Goal: Task Accomplishment & Management: Manage account settings

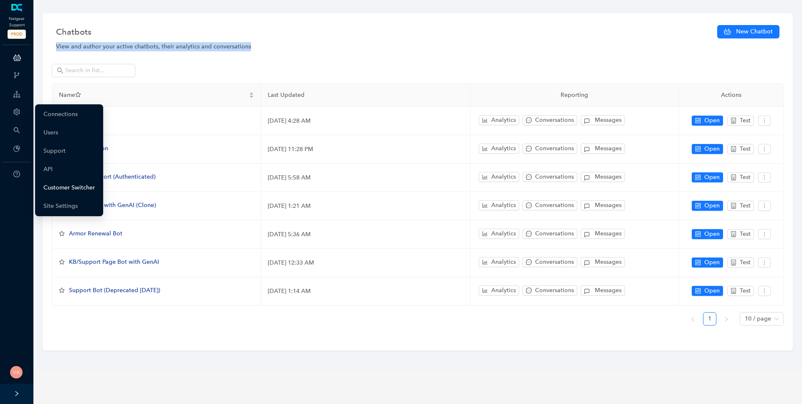
click at [75, 186] on link "Customer Switcher" at bounding box center [68, 188] width 51 height 17
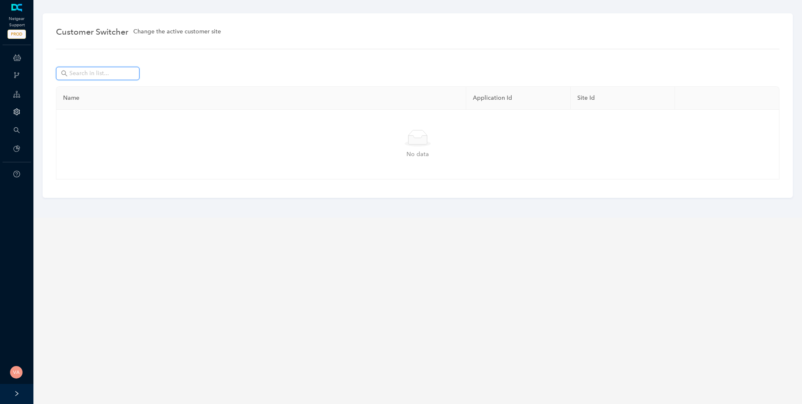
click at [104, 71] on input "text" at bounding box center [98, 73] width 58 height 9
type input "[PERSON_NAME]"
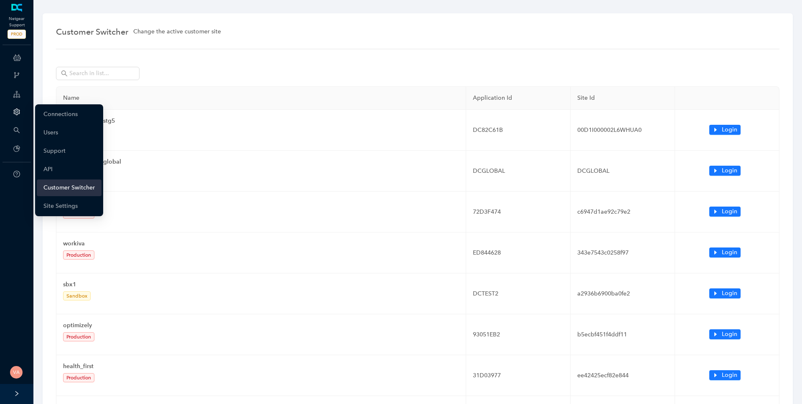
click at [68, 187] on link "Customer Switcher" at bounding box center [68, 188] width 51 height 17
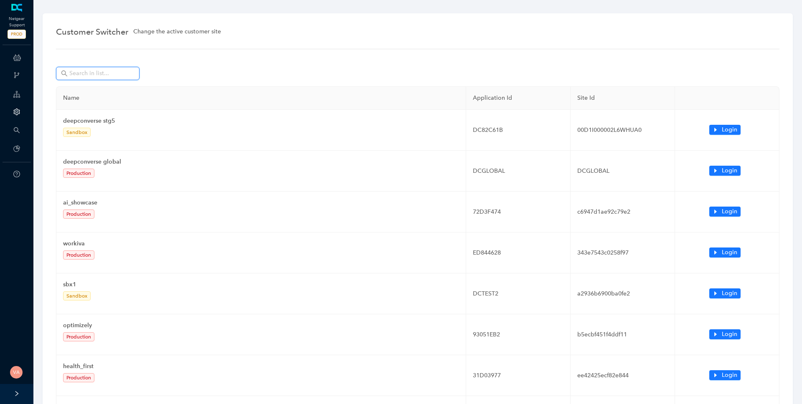
click at [86, 76] on input "text" at bounding box center [98, 73] width 58 height 9
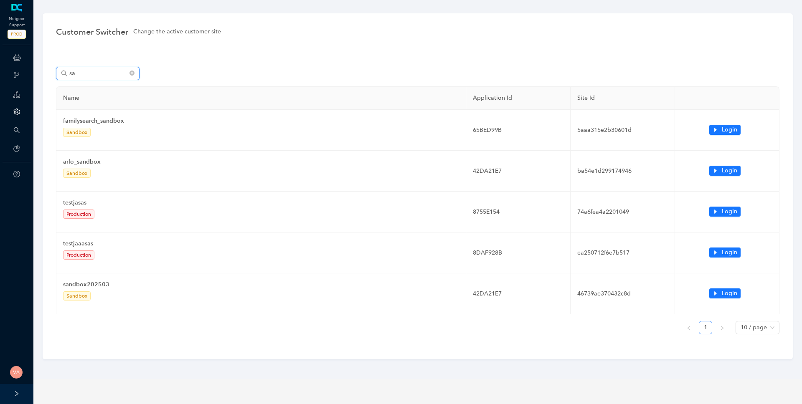
type input "s"
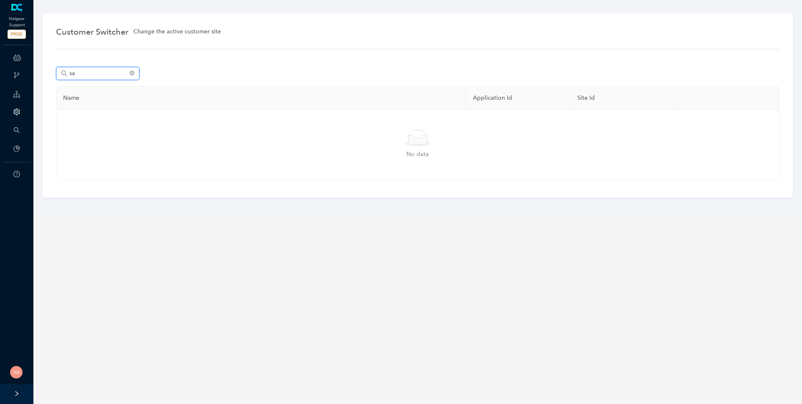
type input "s"
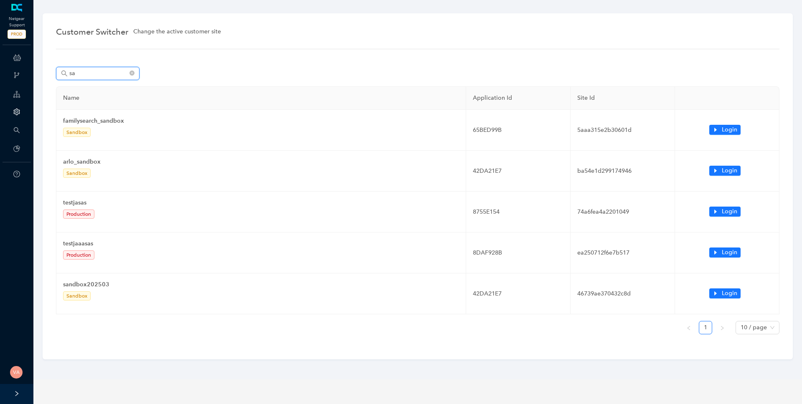
type input "s"
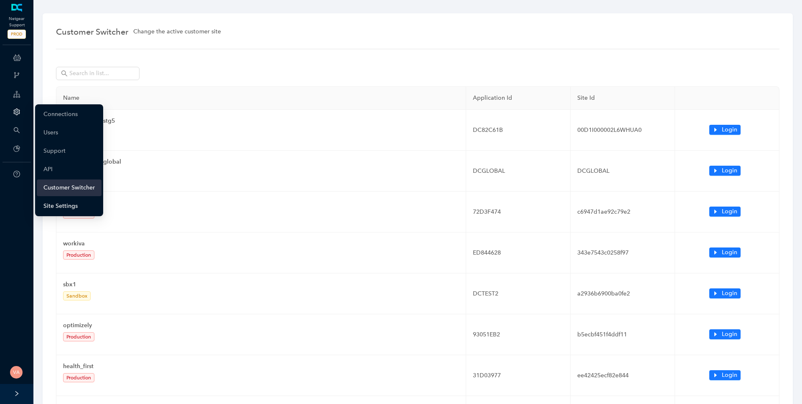
click at [68, 204] on link "Site Settings" at bounding box center [60, 206] width 34 height 17
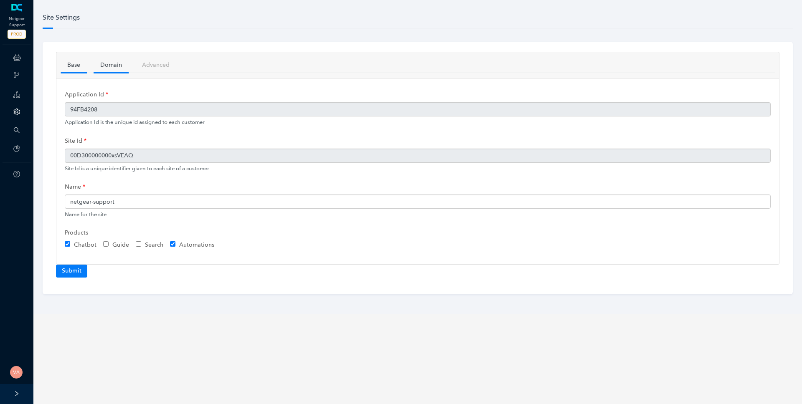
click at [117, 64] on link "Domain" at bounding box center [111, 64] width 35 height 15
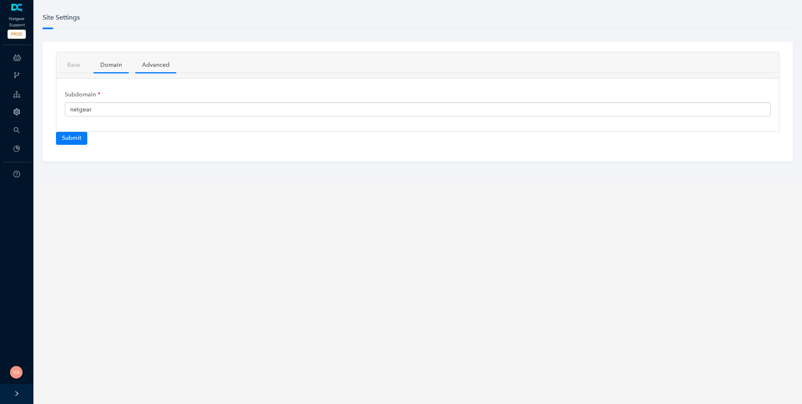
click at [172, 64] on link "Advanced" at bounding box center [155, 64] width 41 height 15
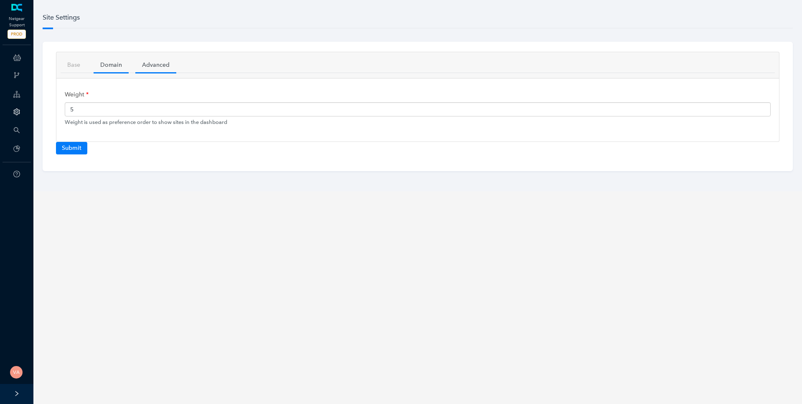
click at [110, 61] on link "Domain" at bounding box center [111, 64] width 35 height 15
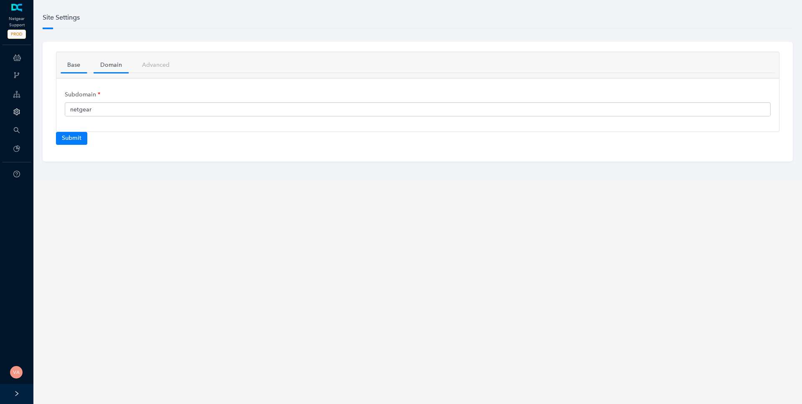
click at [79, 63] on link "Base" at bounding box center [74, 64] width 26 height 15
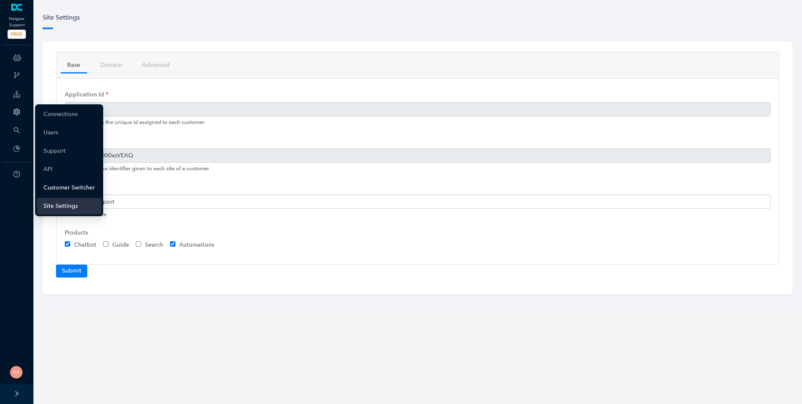
click at [73, 189] on link "Customer Switcher" at bounding box center [68, 188] width 51 height 17
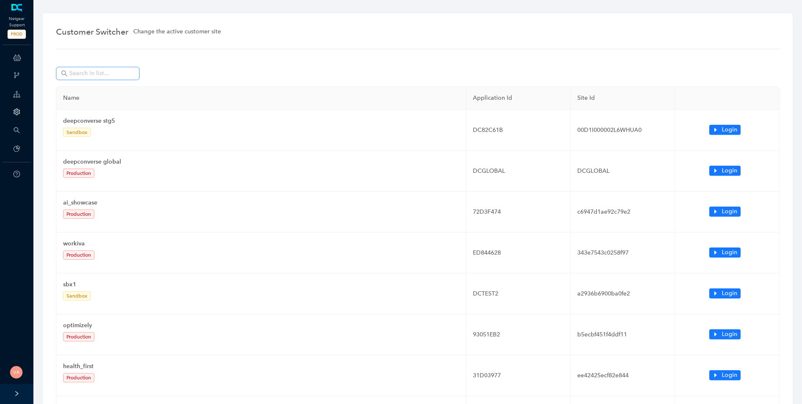
click at [92, 68] on span at bounding box center [98, 73] width 84 height 13
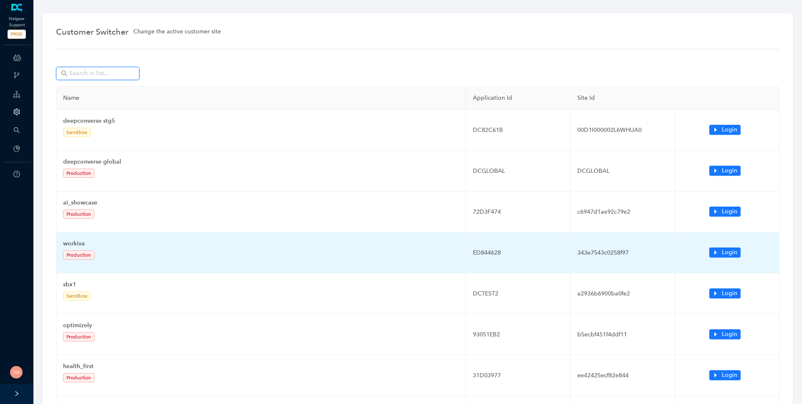
scroll to position [180, 0]
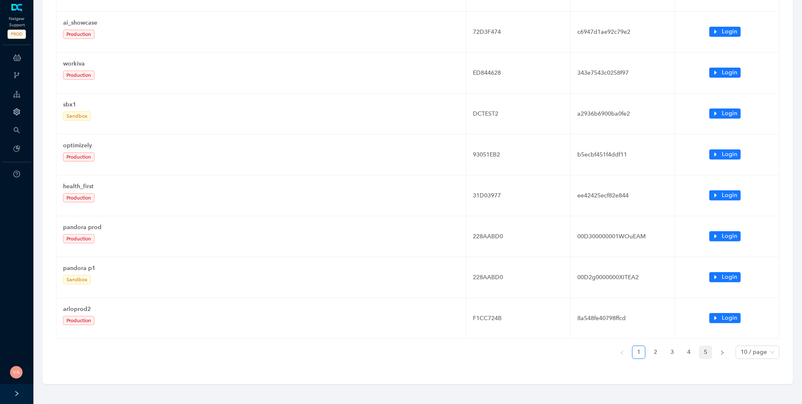
click at [706, 355] on link "5" at bounding box center [705, 352] width 13 height 13
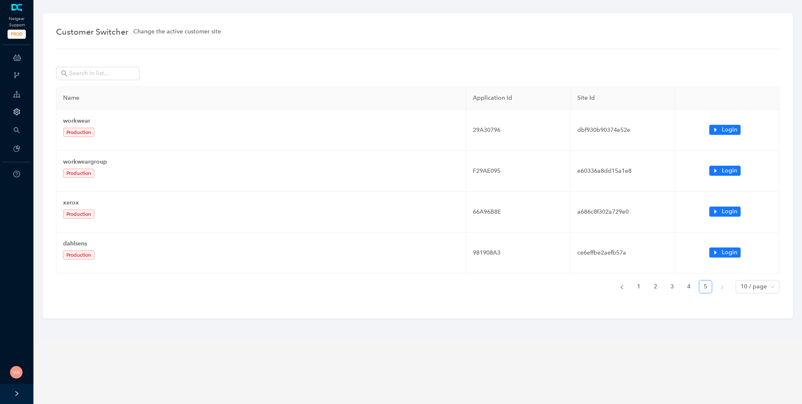
scroll to position [0, 0]
click at [690, 290] on link "4" at bounding box center [688, 287] width 13 height 13
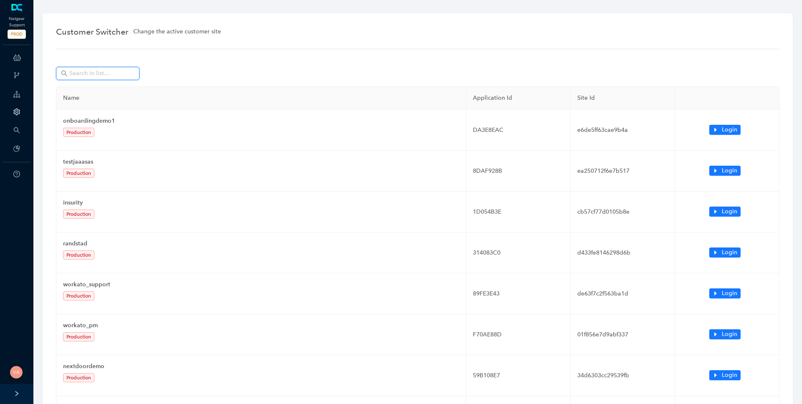
click at [90, 71] on input "text" at bounding box center [98, 73] width 58 height 9
click at [116, 75] on input "text" at bounding box center [98, 73] width 58 height 9
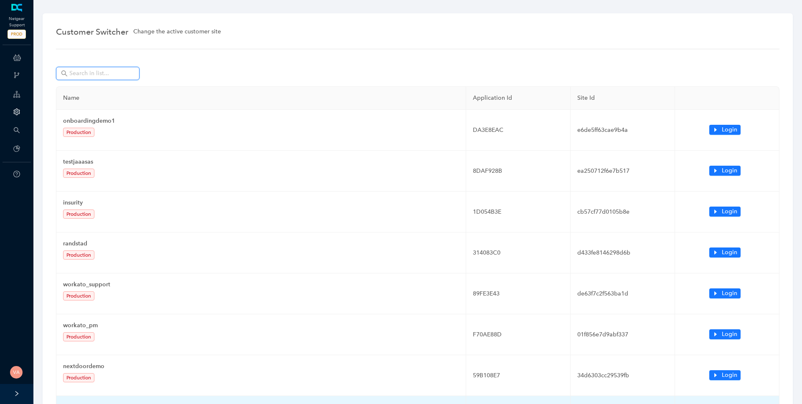
scroll to position [180, 0]
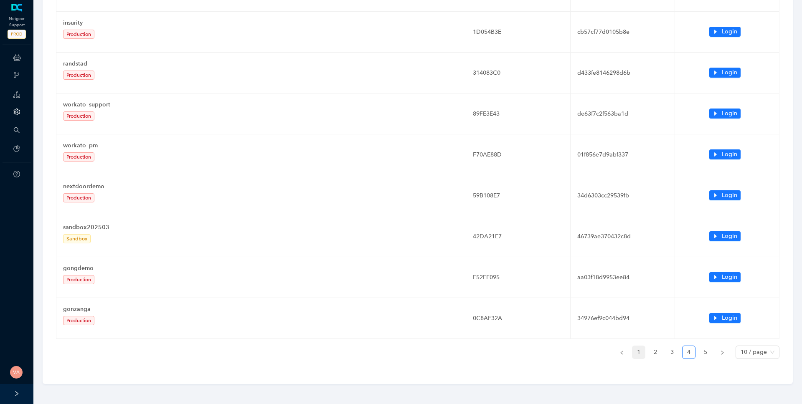
click at [635, 353] on link "1" at bounding box center [638, 352] width 13 height 13
click at [653, 355] on link "2" at bounding box center [655, 352] width 13 height 13
click at [669, 351] on link "3" at bounding box center [672, 352] width 13 height 13
click at [690, 351] on link "4" at bounding box center [688, 352] width 13 height 13
click at [698, 351] on ul "1 2 3 4 5 10 / page" at bounding box center [417, 352] width 723 height 13
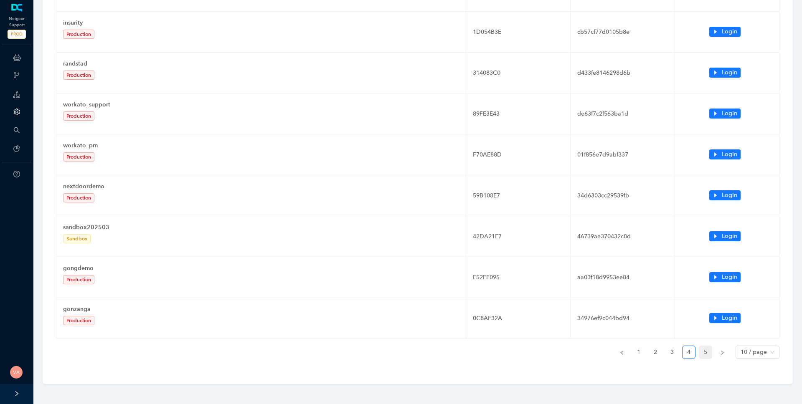
click at [705, 351] on link "5" at bounding box center [705, 352] width 13 height 13
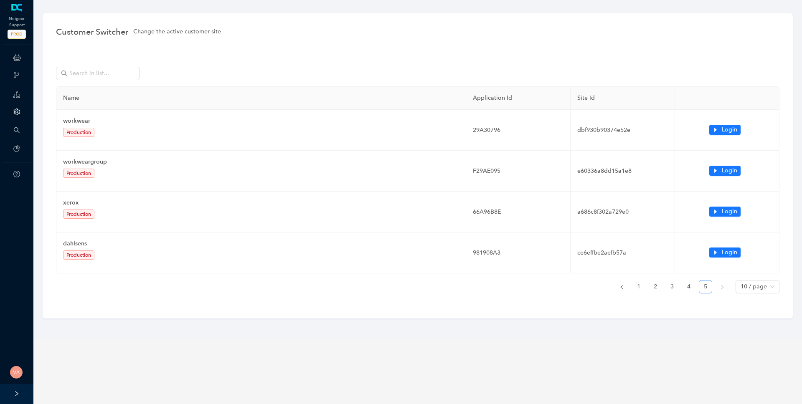
scroll to position [0, 0]
click at [638, 288] on link "1" at bounding box center [638, 287] width 13 height 13
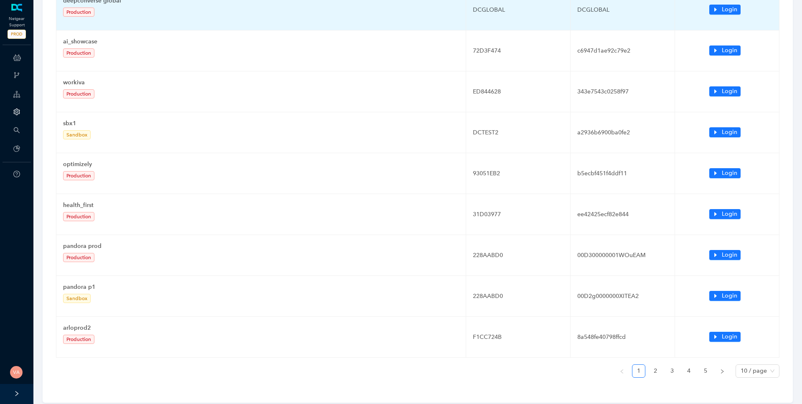
scroll to position [180, 0]
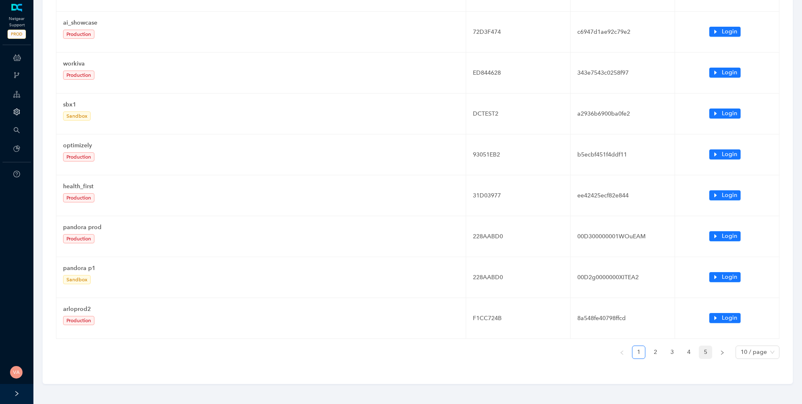
click at [703, 348] on link "5" at bounding box center [705, 352] width 13 height 13
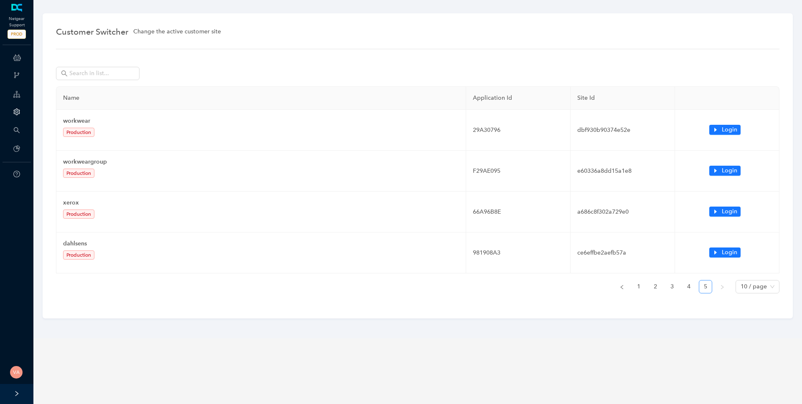
scroll to position [0, 0]
click at [693, 290] on link "4" at bounding box center [688, 287] width 13 height 13
